Goal: Task Accomplishment & Management: Use online tool/utility

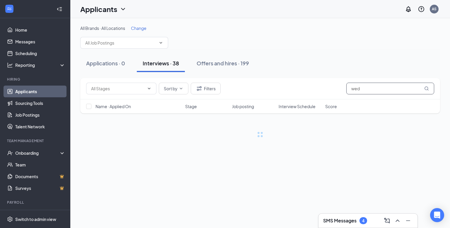
click at [367, 87] on input "wed" at bounding box center [390, 89] width 88 height 12
type input "w"
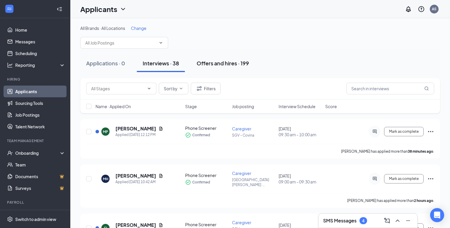
click at [222, 62] on div "Offers and hires · 199" at bounding box center [223, 62] width 52 height 7
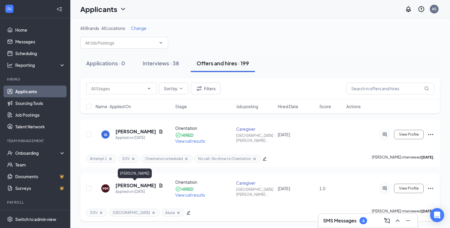
click at [140, 187] on h5 "[PERSON_NAME]" at bounding box center [135, 185] width 41 height 6
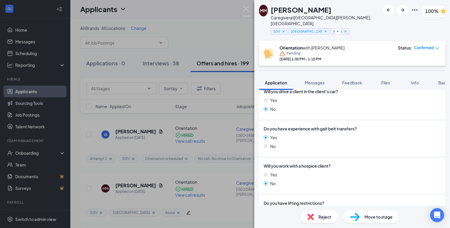
scroll to position [609, 0]
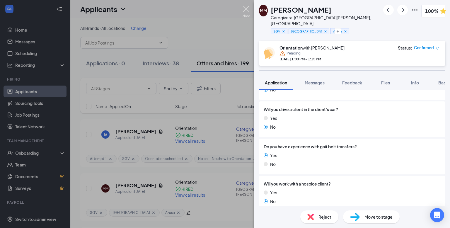
click at [249, 9] on img at bounding box center [246, 11] width 7 height 11
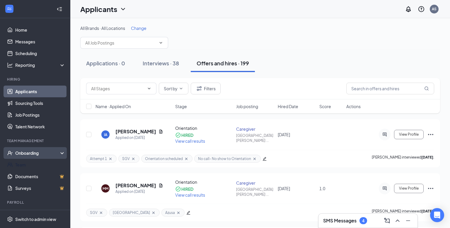
click at [33, 154] on div "Onboarding" at bounding box center [37, 153] width 45 height 6
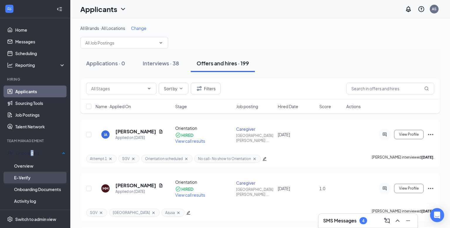
click at [38, 179] on link "E-Verify" at bounding box center [39, 178] width 51 height 12
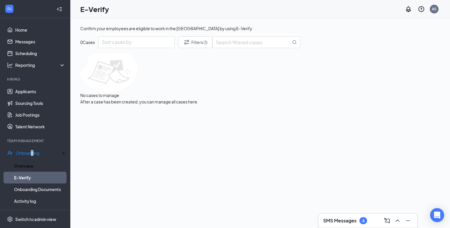
drag, startPoint x: 34, startPoint y: 165, endPoint x: 94, endPoint y: 155, distance: 60.9
click at [34, 164] on link "Overview" at bounding box center [39, 166] width 51 height 12
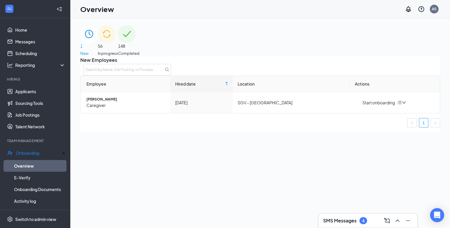
click at [118, 47] on div "56 In progress" at bounding box center [108, 40] width 20 height 31
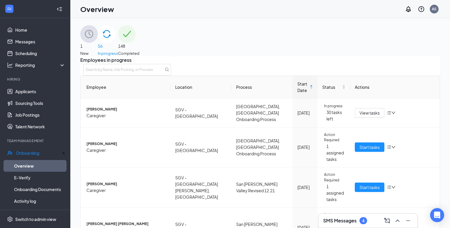
click at [140, 43] on span "148" at bounding box center [128, 46] width 21 height 6
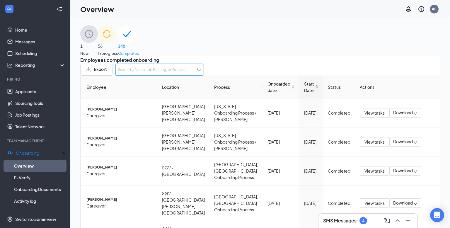
click at [203, 74] on input "text" at bounding box center [159, 70] width 88 height 12
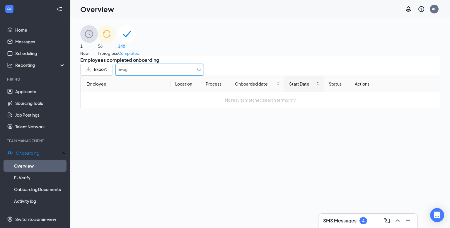
type input "mvogo"
click at [118, 47] on span "56" at bounding box center [108, 46] width 20 height 6
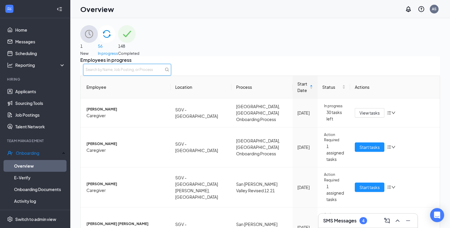
click at [171, 74] on input "text" at bounding box center [127, 70] width 88 height 12
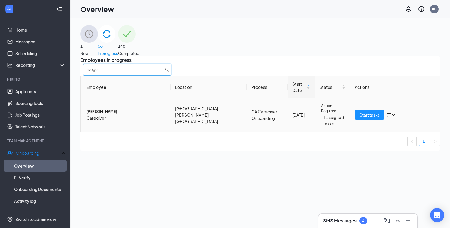
type input "mvogo"
click at [110, 115] on span "[PERSON_NAME]" at bounding box center [125, 112] width 79 height 6
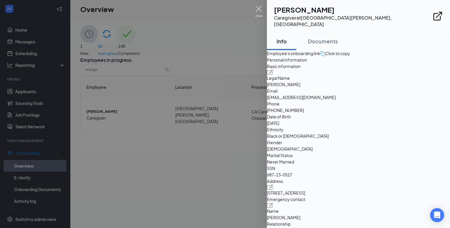
click at [263, 10] on div "MM [PERSON_NAME] Caregiver at [GEOGRAPHIC_DATA][PERSON_NAME], [GEOGRAPHIC_DATA]…" at bounding box center [225, 114] width 450 height 228
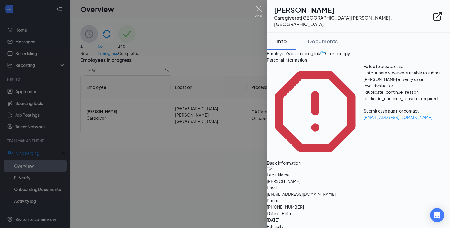
click at [259, 8] on img at bounding box center [258, 11] width 7 height 11
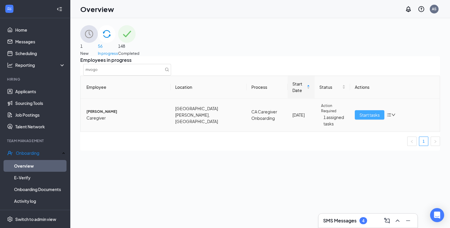
click at [365, 118] on span "Start tasks" at bounding box center [370, 115] width 20 height 6
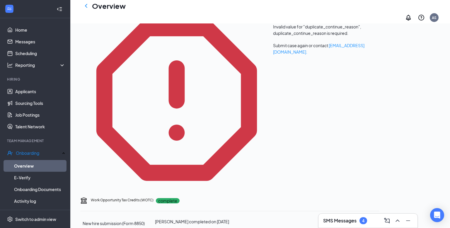
scroll to position [956, 0]
click at [290, 197] on div "Work Opportunity Tax Credits (WOTC) complete New hire submission (Form 8850) [P…" at bounding box center [229, 219] width 299 height 44
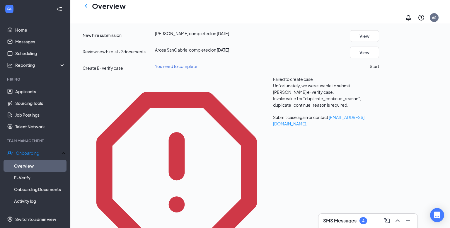
scroll to position [882, 0]
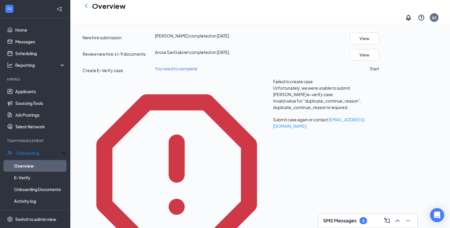
click at [379, 72] on button "Start" at bounding box center [374, 68] width 9 height 6
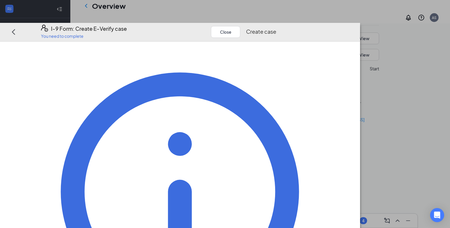
click at [276, 28] on button "Create case" at bounding box center [261, 32] width 30 height 8
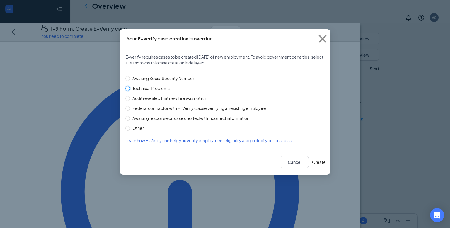
click at [127, 88] on input "Technical Problems" at bounding box center [127, 88] width 5 height 5
radio input "true"
click at [312, 163] on button "Create" at bounding box center [319, 162] width 14 height 12
click at [316, 163] on button "Create" at bounding box center [319, 162] width 14 height 12
click at [380, 83] on div "Your E-verify case creation is overdue E-verify requires cases to be created [D…" at bounding box center [225, 114] width 450 height 228
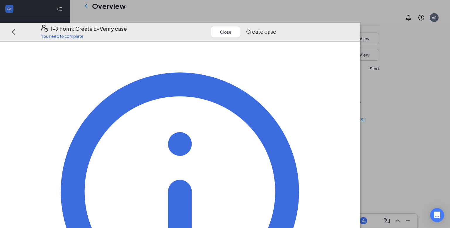
click at [276, 28] on button "Create case" at bounding box center [261, 32] width 30 height 8
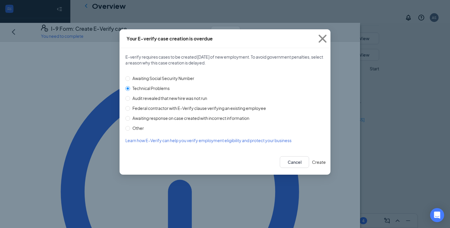
click at [159, 87] on span "Technical Problems" at bounding box center [151, 88] width 42 height 6
click at [130, 87] on input "Technical Problems" at bounding box center [127, 88] width 5 height 5
click at [247, 93] on div "Awaiting Social Security Number Technical Problems Audit revealed that new hire…" at bounding box center [224, 102] width 199 height 60
click at [324, 40] on icon "Cross" at bounding box center [323, 39] width 16 height 16
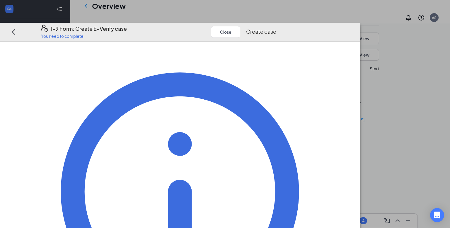
click at [276, 28] on button "Create case" at bounding box center [261, 32] width 30 height 8
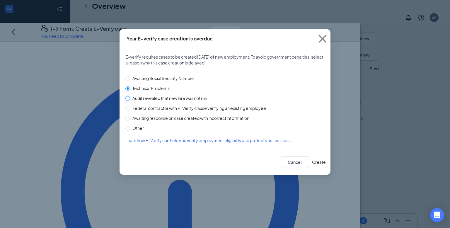
click at [130, 98] on input "Audit revealed that new hire was not run" at bounding box center [127, 98] width 5 height 5
radio input "true"
click at [128, 89] on input "Technical Problems" at bounding box center [127, 88] width 5 height 5
radio input "true"
radio input "false"
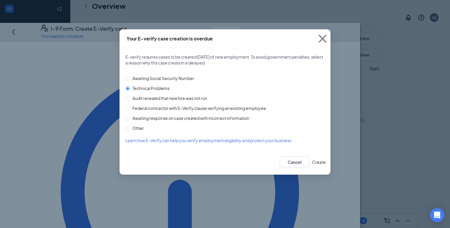
click at [312, 159] on button "Create" at bounding box center [319, 162] width 14 height 12
click at [312, 161] on button "Create" at bounding box center [319, 162] width 14 height 12
click at [312, 160] on button "Create" at bounding box center [319, 162] width 14 height 12
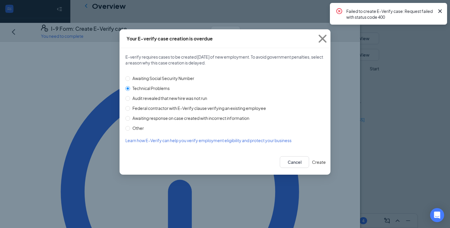
click at [326, 93] on div "E-verify requires cases to be created [DATE] of new employment. To avoid govern…" at bounding box center [225, 98] width 211 height 101
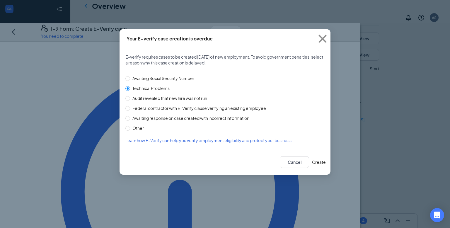
click at [312, 162] on button "Create" at bounding box center [319, 162] width 14 height 12
click at [324, 38] on icon "Cross" at bounding box center [323, 39] width 16 height 16
